Goal: Information Seeking & Learning: Find specific fact

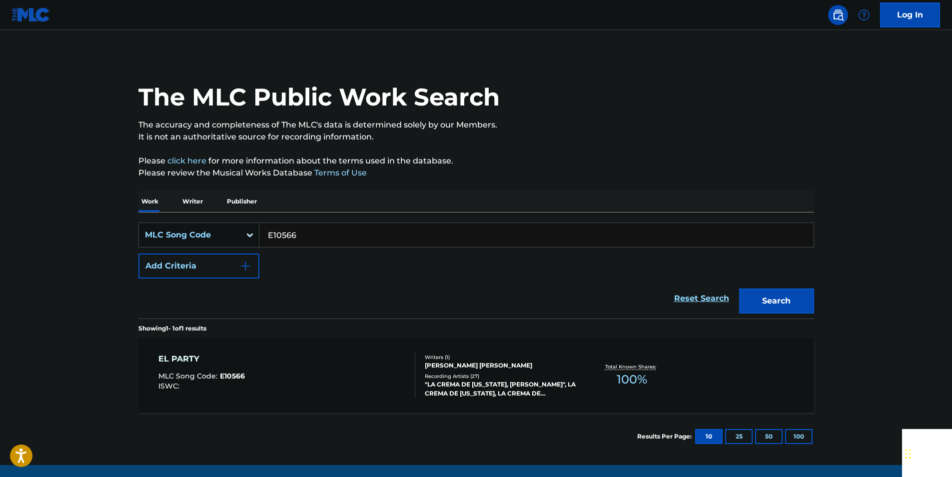
click at [302, 225] on input "E10566" at bounding box center [536, 235] width 554 height 24
paste input "D3517O"
click at [794, 303] on button "Search" at bounding box center [776, 300] width 75 height 25
click at [316, 235] on input "D3517O" at bounding box center [536, 235] width 554 height 24
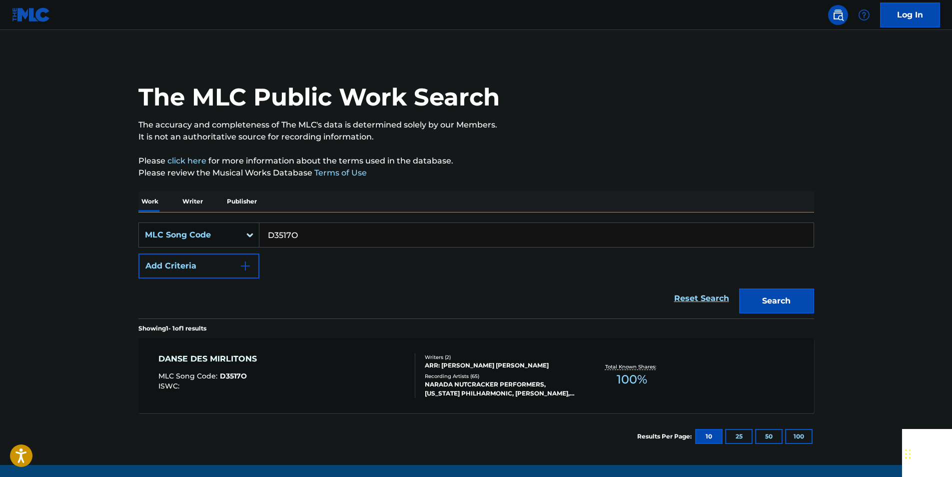
click at [316, 235] on input "D3517O" at bounding box center [536, 235] width 554 height 24
paste input "S0021A"
click at [790, 301] on button "Search" at bounding box center [776, 300] width 75 height 25
click at [300, 252] on div "SearchWithCriteria08d90c5d-5d7f-43ad-8b29-0eb729075b4c MLC Song Code S0021A Add…" at bounding box center [476, 250] width 676 height 56
click at [301, 238] on input "S0021A" at bounding box center [536, 235] width 554 height 24
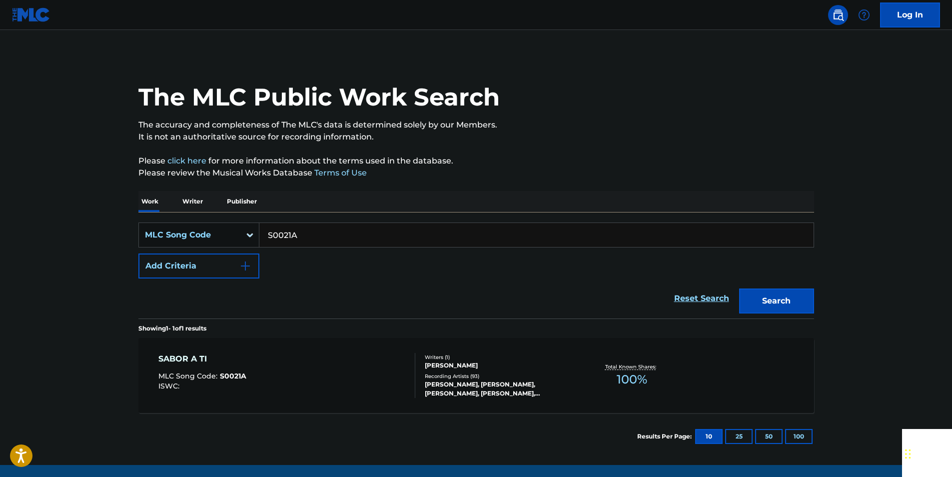
click at [301, 238] on input "S0021A" at bounding box center [536, 235] width 554 height 24
paste input "I4033X"
click at [781, 298] on button "Search" at bounding box center [776, 300] width 75 height 25
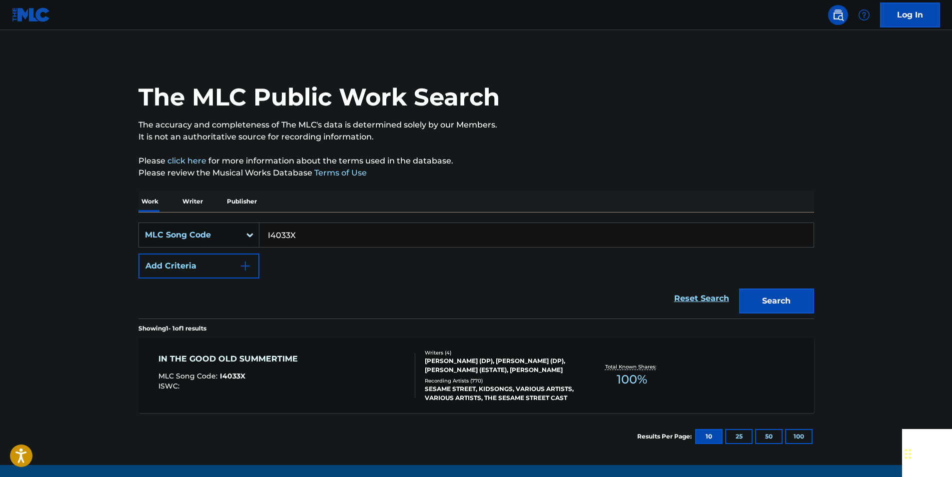
click at [307, 231] on input "I4033X" at bounding box center [536, 235] width 554 height 24
paste input "M66330"
click at [793, 298] on button "Search" at bounding box center [776, 300] width 75 height 25
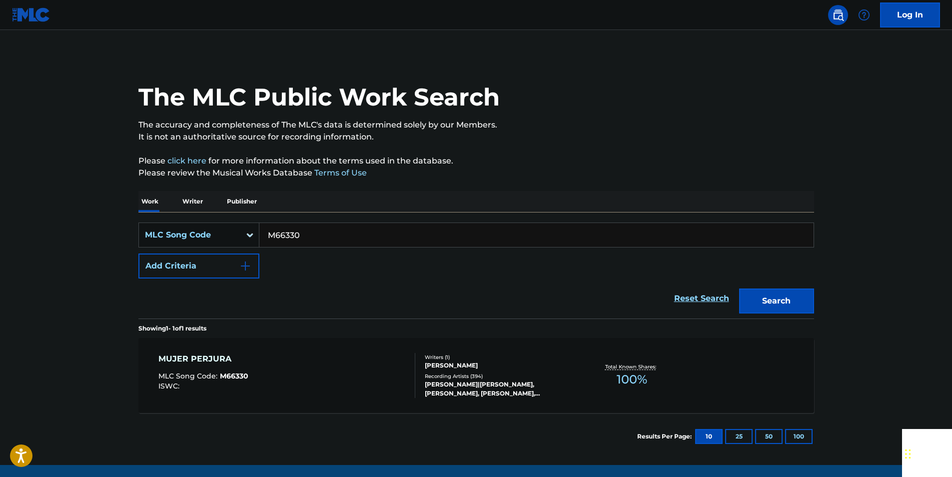
click at [291, 233] on input "M66330" at bounding box center [536, 235] width 554 height 24
paste input "CVC1T9"
click at [796, 299] on button "Search" at bounding box center [776, 300] width 75 height 25
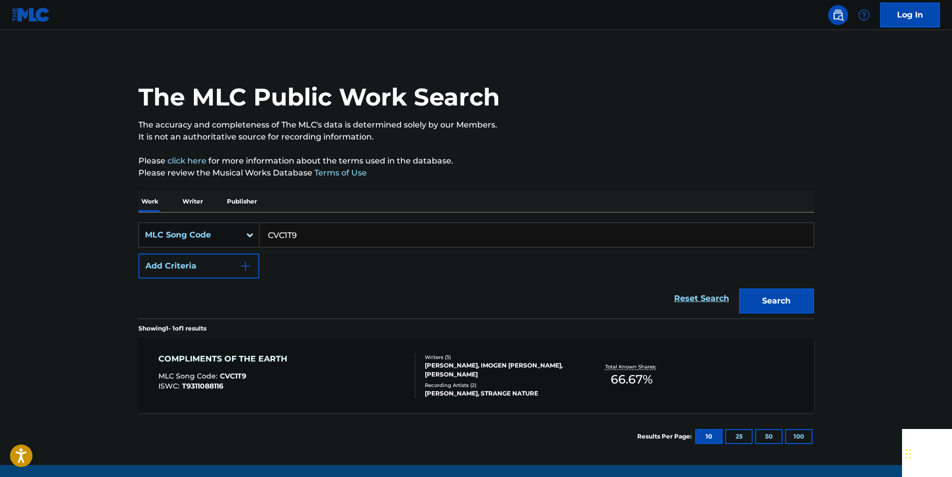
click at [319, 236] on input "CVC1T9" at bounding box center [536, 235] width 554 height 24
paste input "FVARI7"
click at [757, 297] on button "Search" at bounding box center [776, 300] width 75 height 25
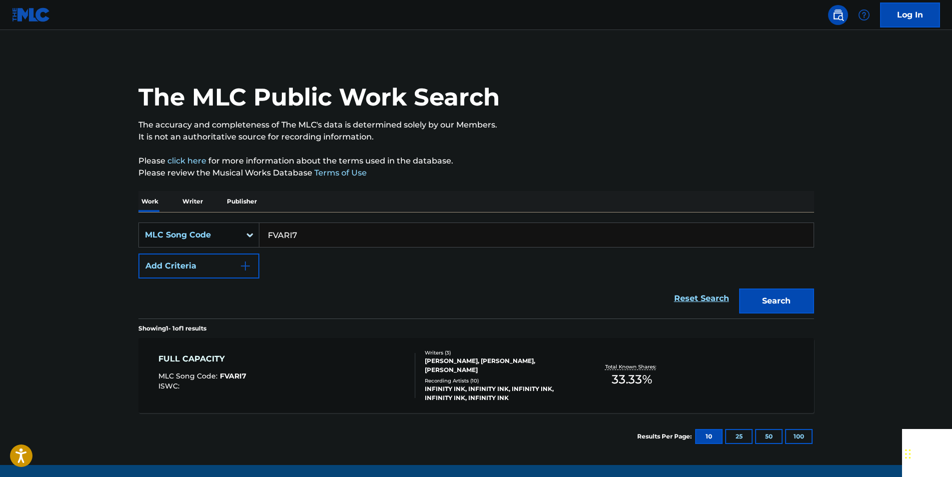
click at [298, 234] on input "FVARI7" at bounding box center [536, 235] width 554 height 24
paste input "LA1RLN"
click at [799, 290] on button "Search" at bounding box center [776, 300] width 75 height 25
click at [311, 242] on input "LA1RLN" at bounding box center [536, 235] width 554 height 24
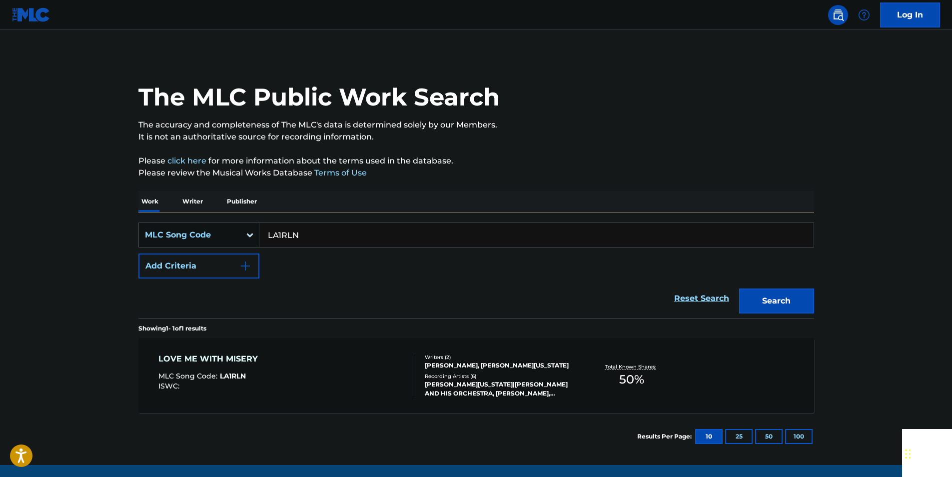
click at [311, 242] on input "LA1RLN" at bounding box center [536, 235] width 554 height 24
click at [798, 295] on button "Search" at bounding box center [776, 300] width 75 height 25
click at [328, 229] on input "LA1RLN" at bounding box center [536, 235] width 554 height 24
paste input "SVBCPJ"
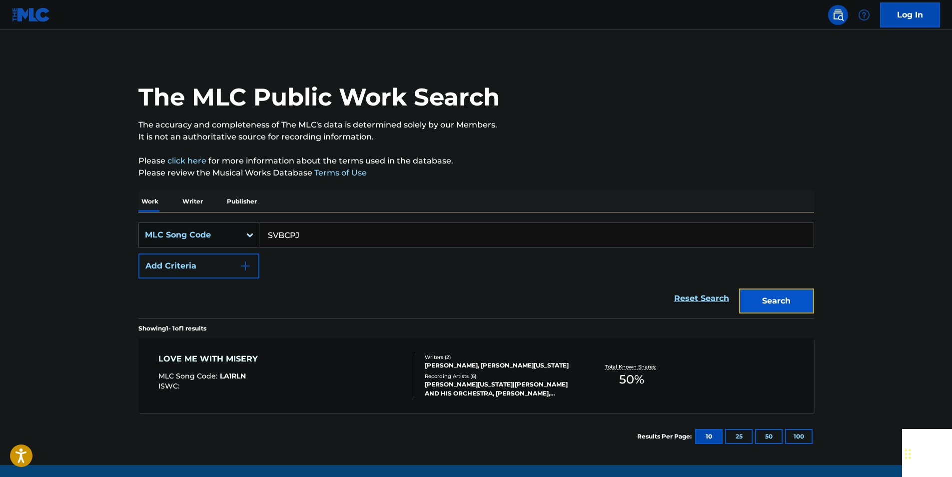
click at [776, 309] on button "Search" at bounding box center [776, 300] width 75 height 25
click at [312, 240] on input "SVBCPJ" at bounding box center [536, 235] width 554 height 24
paste input "I3308V"
click at [796, 295] on button "Search" at bounding box center [776, 300] width 75 height 25
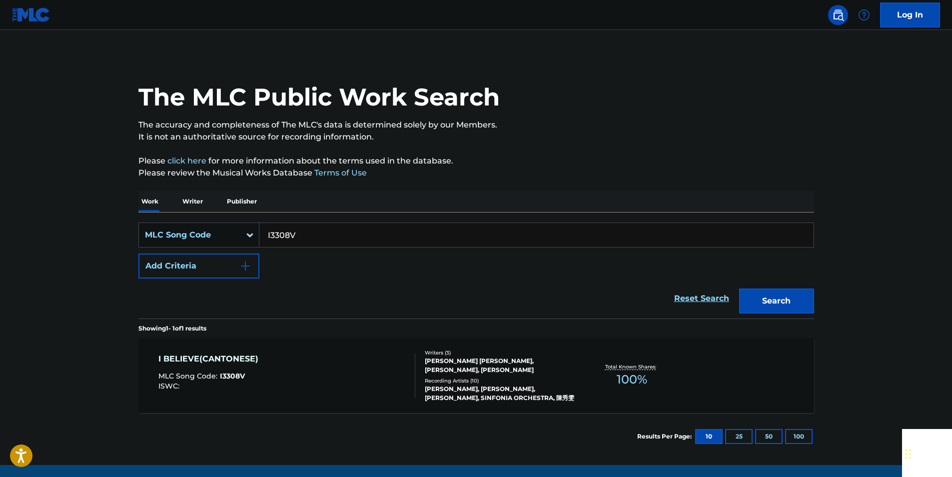
click at [302, 241] on input "I3308V" at bounding box center [536, 235] width 554 height 24
paste input "N45368"
click at [777, 298] on button "Search" at bounding box center [776, 300] width 75 height 25
click at [326, 240] on input "N45368" at bounding box center [536, 235] width 554 height 24
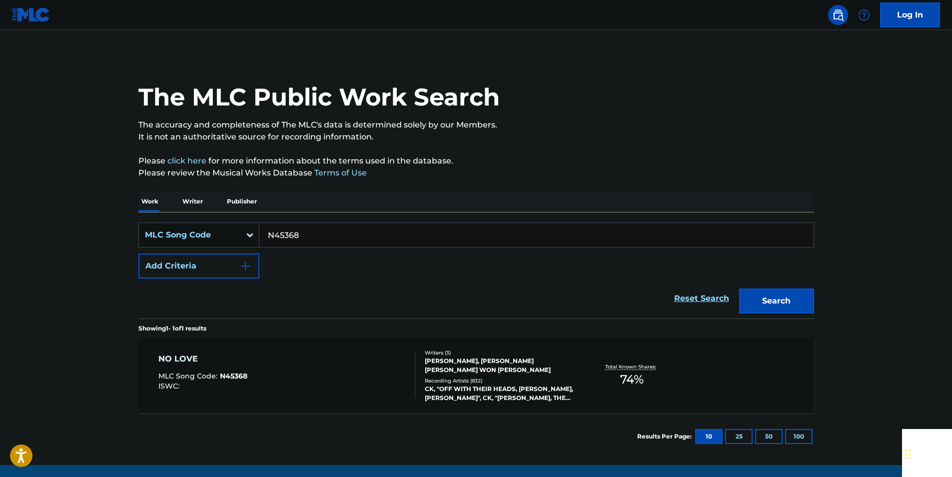
click at [326, 240] on input "N45368" at bounding box center [536, 235] width 554 height 24
click at [801, 295] on button "Search" at bounding box center [776, 300] width 75 height 25
click at [320, 237] on input "N45368" at bounding box center [536, 235] width 554 height 24
click at [305, 236] on input "N45368" at bounding box center [536, 235] width 554 height 24
drag, startPoint x: 305, startPoint y: 236, endPoint x: 291, endPoint y: 234, distance: 14.2
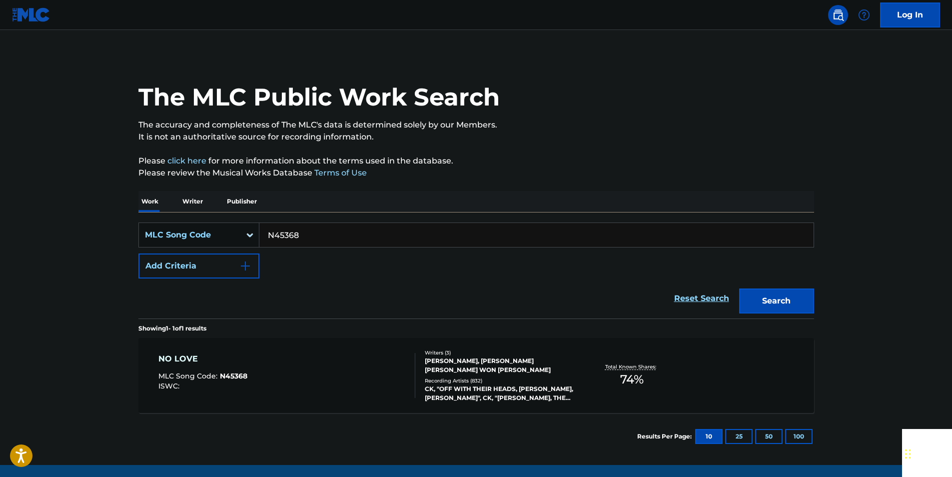
click at [304, 236] on input "N45368" at bounding box center [536, 235] width 554 height 24
click at [756, 295] on button "Search" at bounding box center [776, 300] width 75 height 25
click at [309, 233] on input "N45368" at bounding box center [536, 235] width 554 height 24
paste input "MA9MJE"
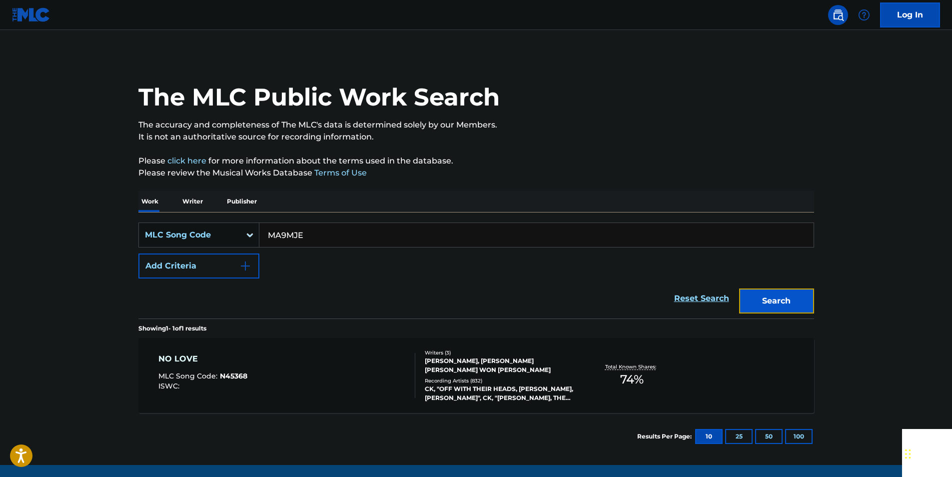
click at [813, 292] on button "Search" at bounding box center [776, 300] width 75 height 25
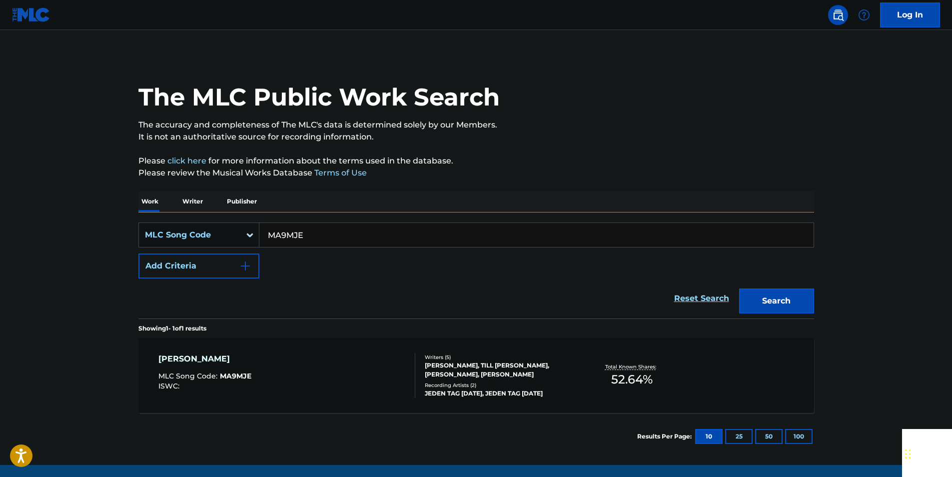
click at [319, 232] on input "MA9MJE" at bounding box center [536, 235] width 554 height 24
paste input "A3077W"
click at [754, 302] on button "Search" at bounding box center [776, 300] width 75 height 25
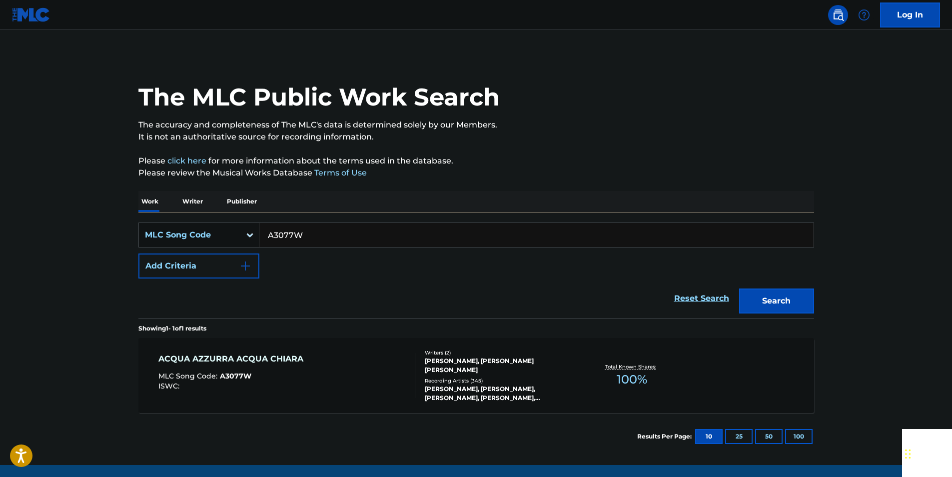
click at [315, 233] on input "A3077W" at bounding box center [536, 235] width 554 height 24
paste input "I2688I"
click at [782, 310] on button "Search" at bounding box center [776, 300] width 75 height 25
click at [302, 238] on input "I2688I" at bounding box center [536, 235] width 554 height 24
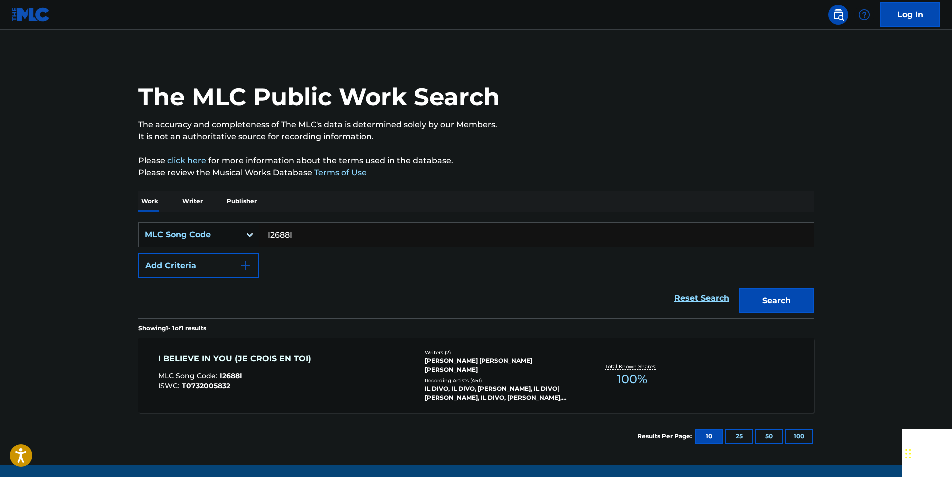
click at [302, 238] on input "I2688I" at bounding box center [536, 235] width 554 height 24
paste input "Y151"
click at [782, 291] on button "Search" at bounding box center [776, 300] width 75 height 25
click at [304, 231] on input "Y1518I" at bounding box center [536, 235] width 554 height 24
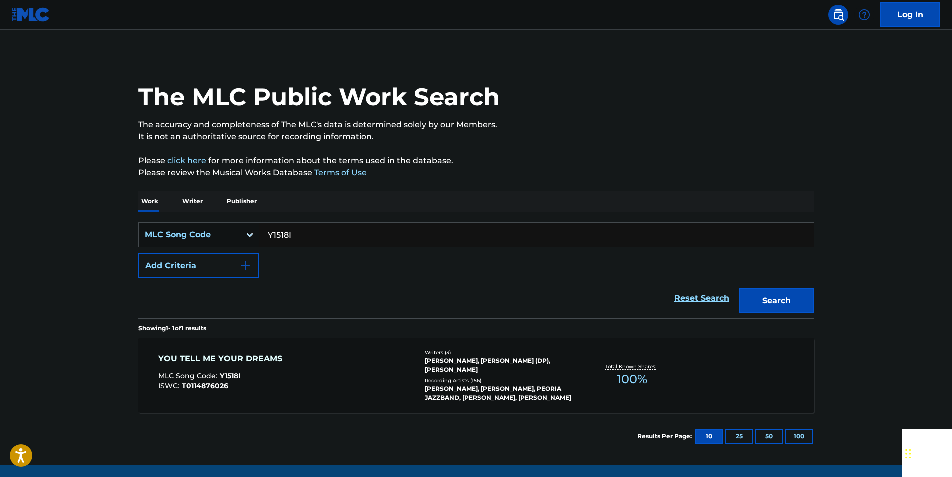
paste input "G41500"
drag, startPoint x: 771, startPoint y: 309, endPoint x: 695, endPoint y: 275, distance: 83.2
click at [771, 308] on button "Search" at bounding box center [776, 300] width 75 height 25
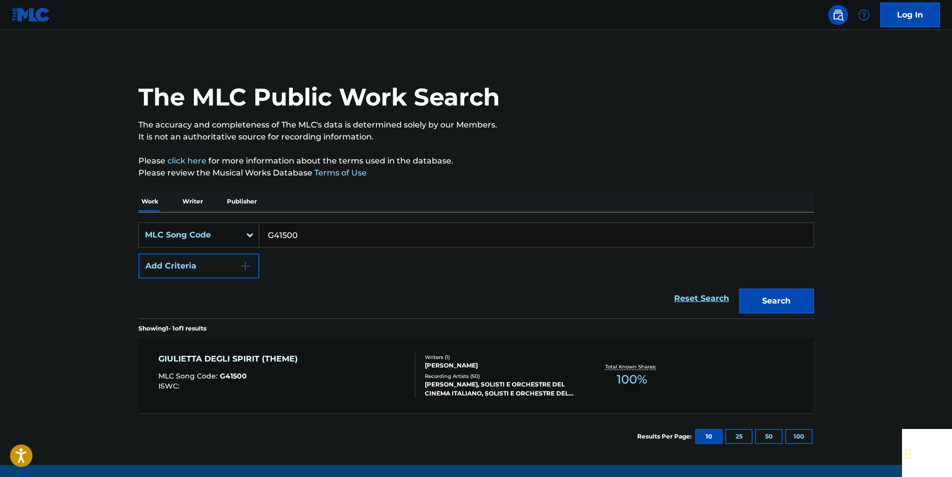
click at [291, 227] on input "G41500" at bounding box center [536, 235] width 554 height 24
paste input "HV7YT8"
click at [800, 294] on button "Search" at bounding box center [776, 300] width 75 height 25
click at [310, 239] on input "HV7YT8" at bounding box center [536, 235] width 554 height 24
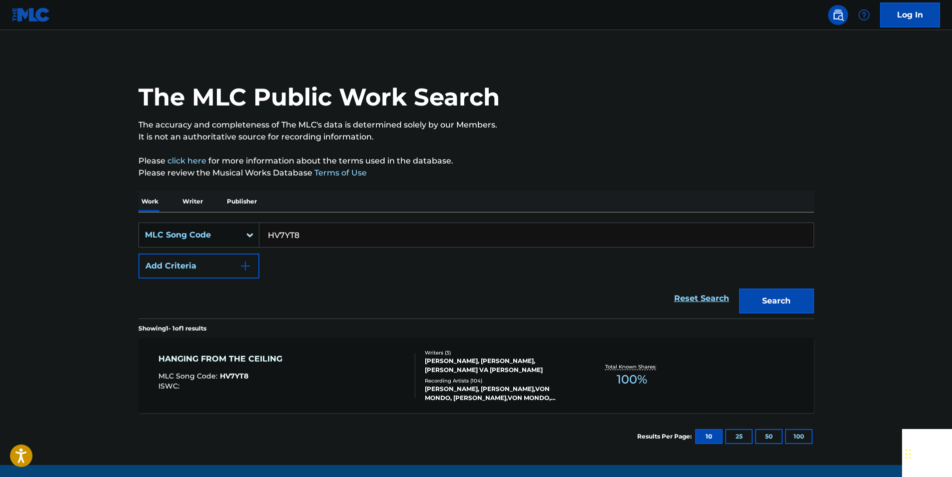
click at [310, 239] on input "HV7YT8" at bounding box center [536, 235] width 554 height 24
click at [755, 313] on div "Search" at bounding box center [774, 298] width 80 height 40
click at [756, 311] on button "Search" at bounding box center [776, 300] width 75 height 25
click at [305, 235] on input "HV7YT8" at bounding box center [536, 235] width 554 height 24
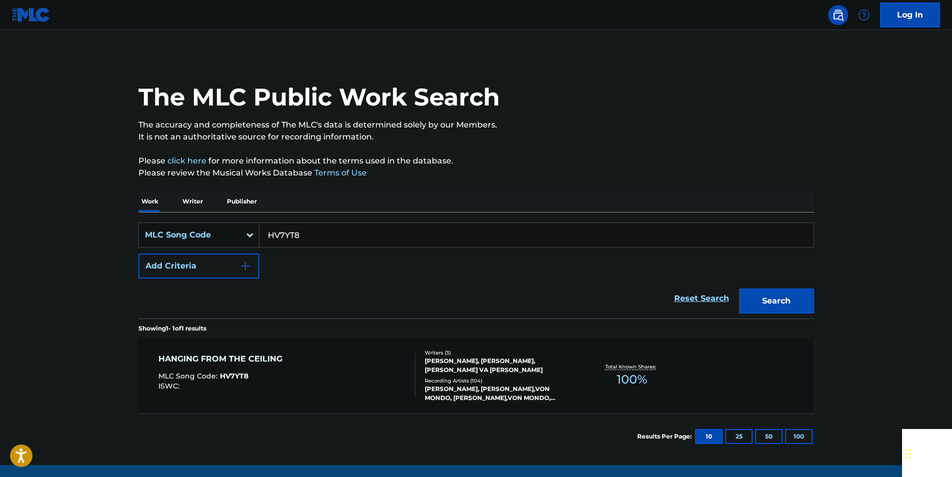
paste input "L7643A"
click at [753, 308] on button "Search" at bounding box center [776, 300] width 75 height 25
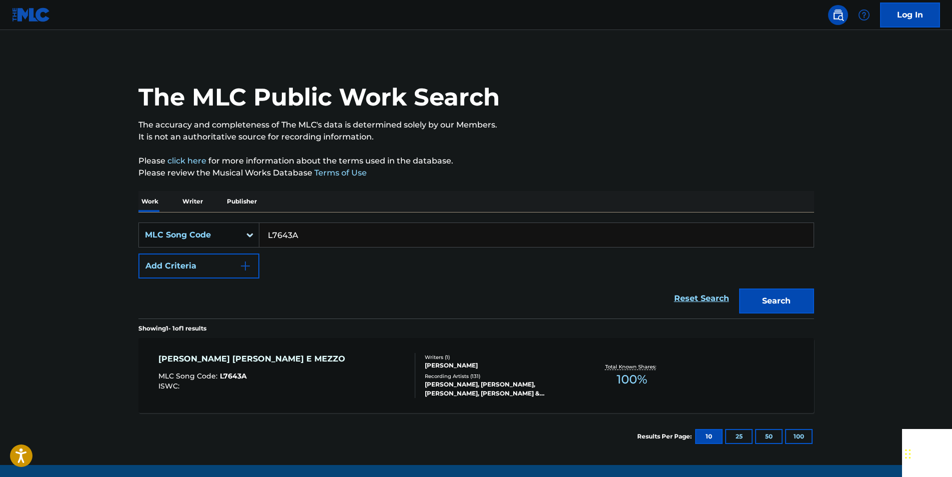
click at [308, 226] on input "L7643A" at bounding box center [536, 235] width 554 height 24
paste input "FVA03H"
click at [759, 299] on button "Search" at bounding box center [776, 300] width 75 height 25
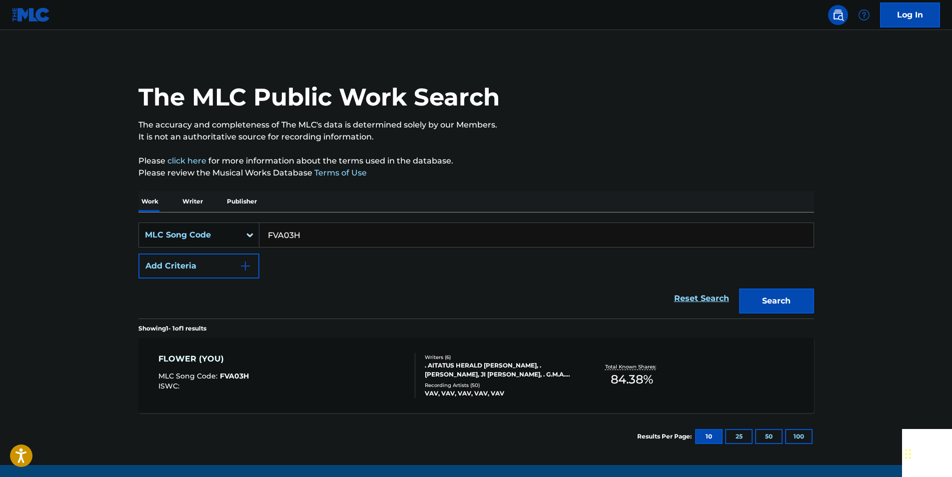
click at [311, 241] on input "FVA03H" at bounding box center [536, 235] width 554 height 24
paste input "L18967"
type input "L18967"
click at [788, 303] on button "Search" at bounding box center [776, 300] width 75 height 25
